Goal: Find specific page/section

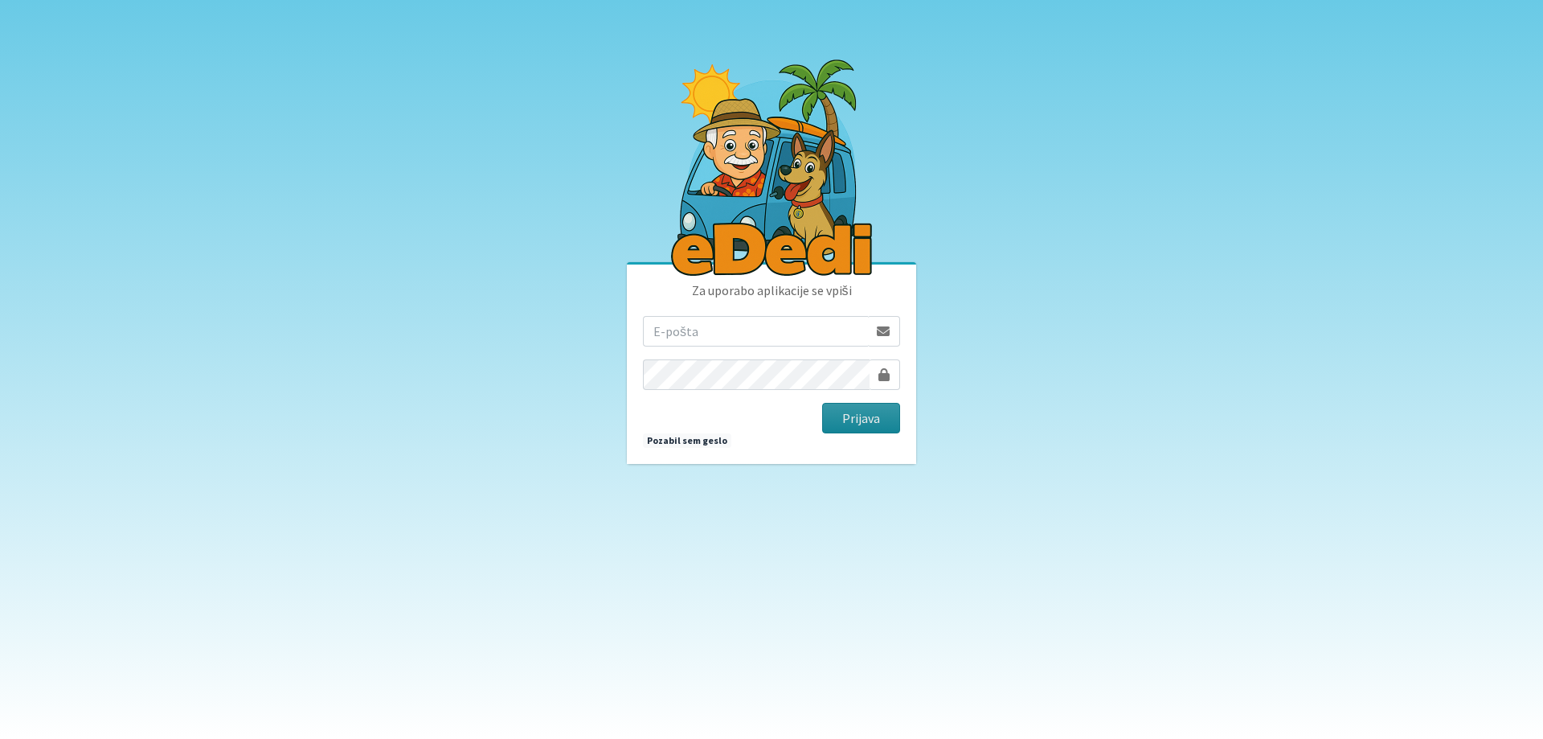
type input "[EMAIL_ADDRESS][DOMAIN_NAME]"
click at [841, 417] on button "Prijava" at bounding box center [861, 418] width 78 height 31
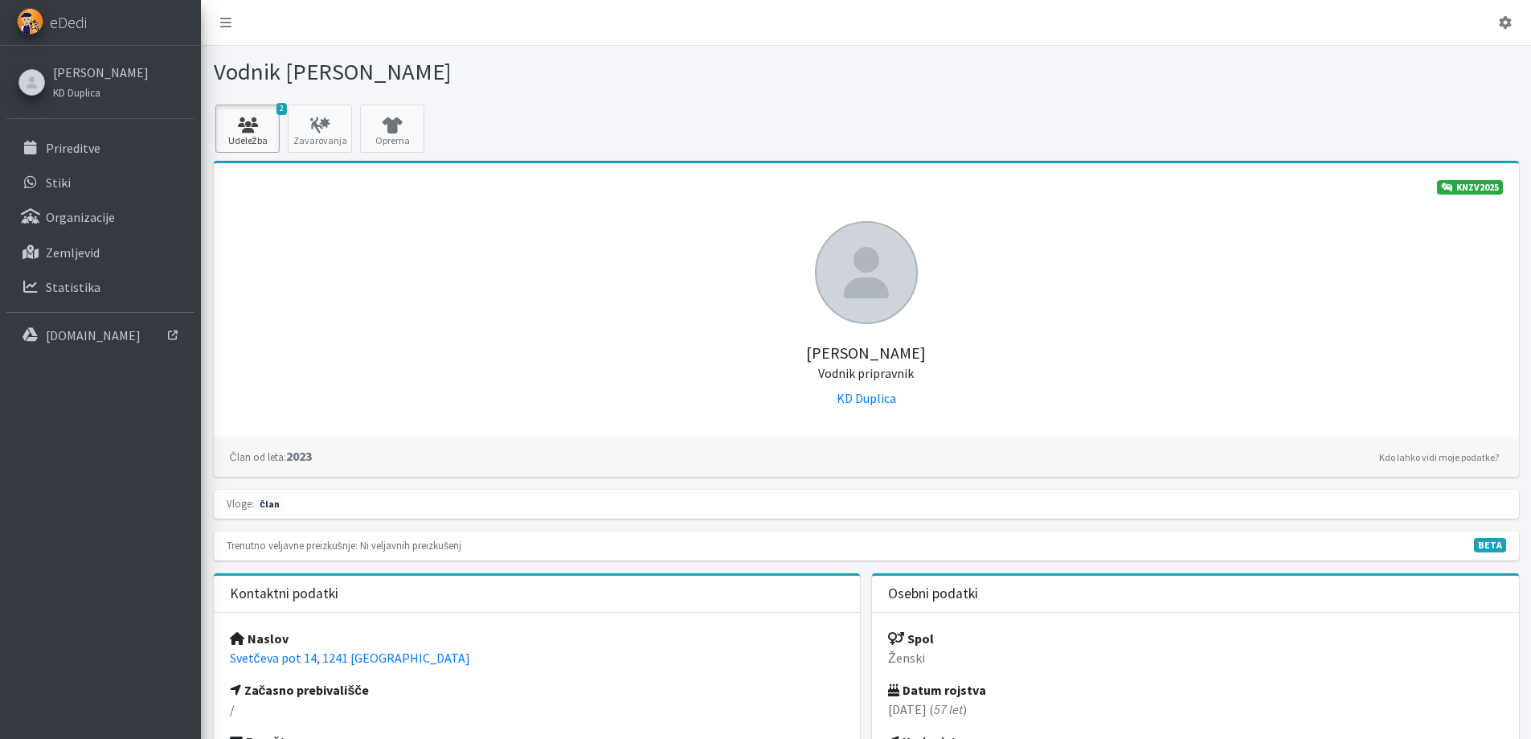
click at [265, 130] on icon at bounding box center [247, 125] width 55 height 16
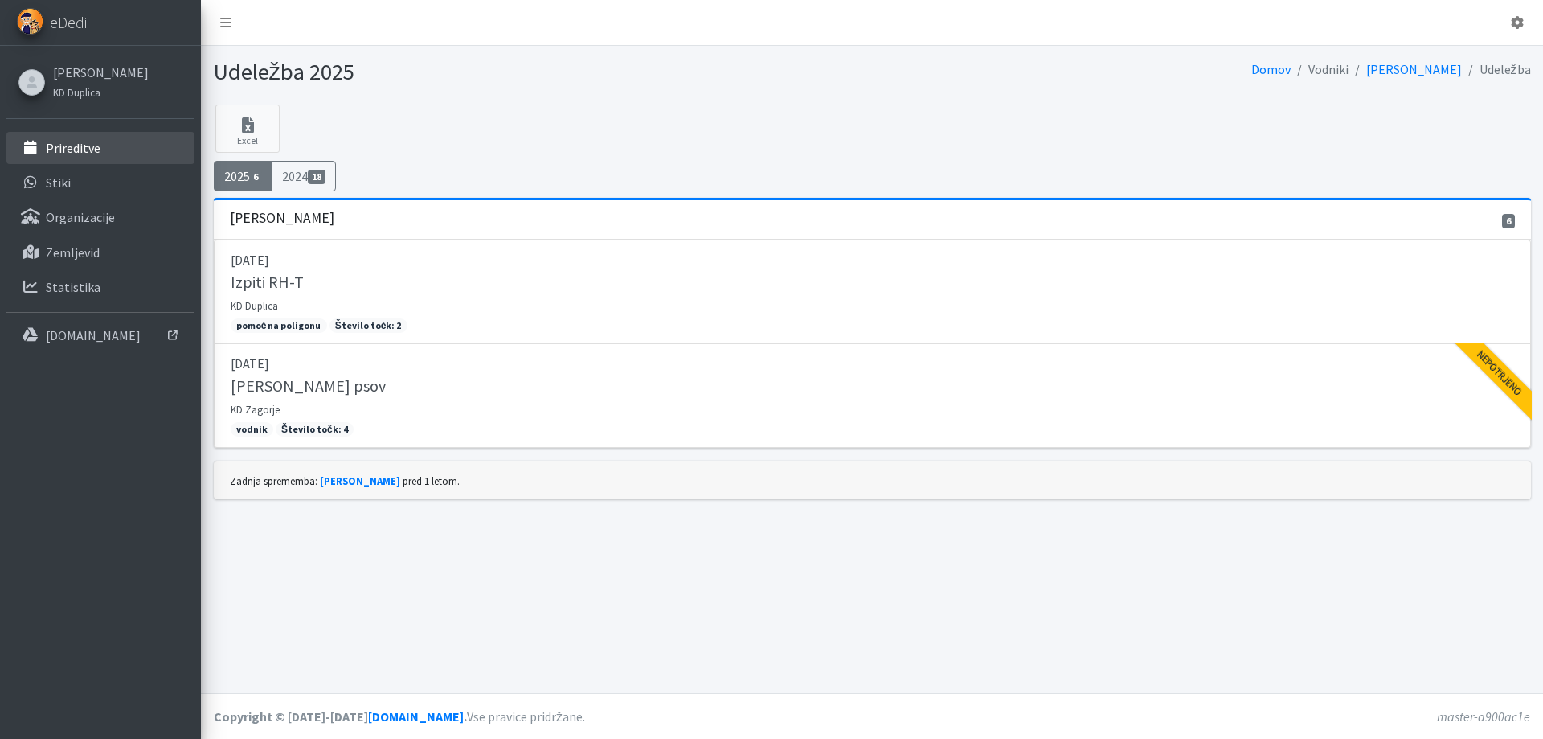
click at [54, 145] on p "Prireditve" at bounding box center [73, 148] width 55 height 16
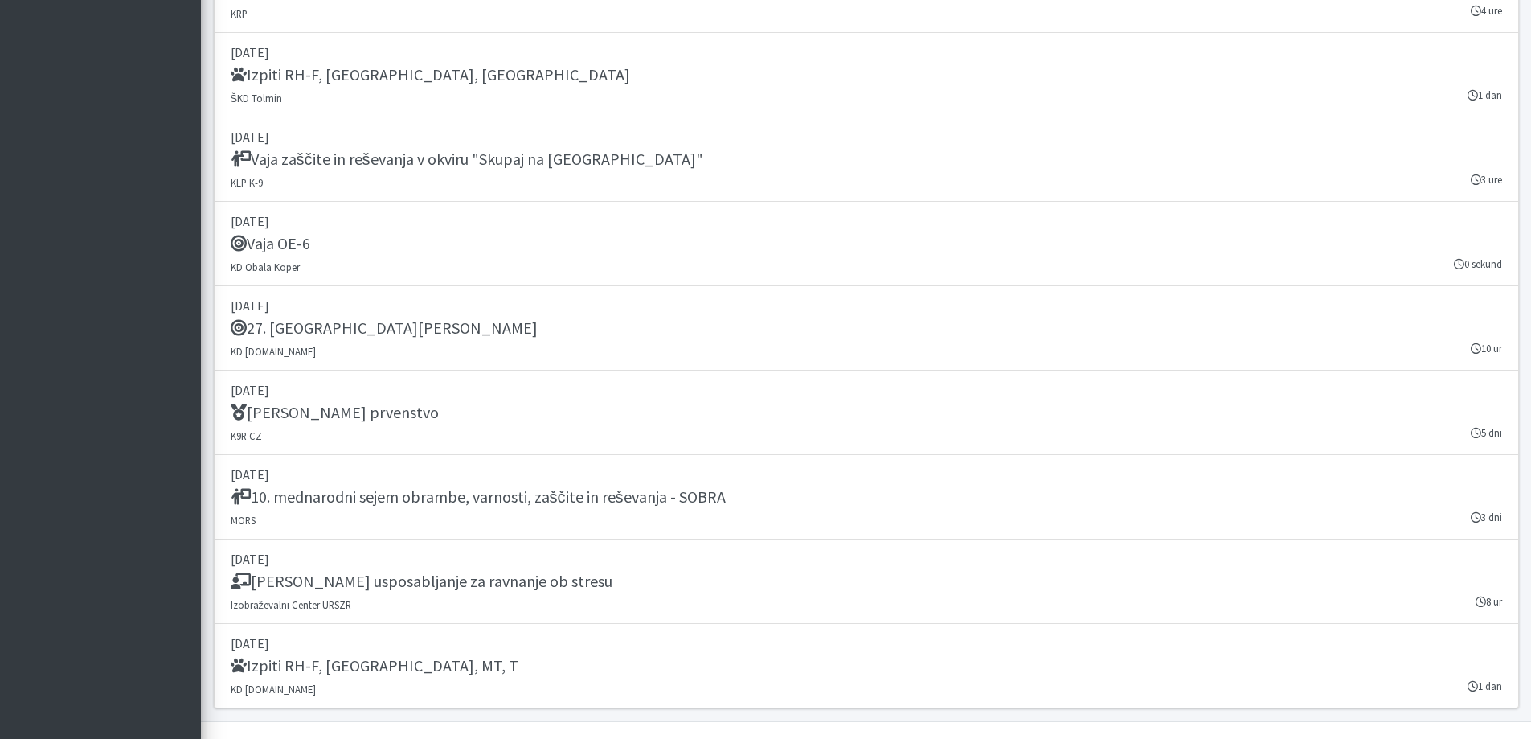
scroll to position [3002, 0]
